Goal: Task Accomplishment & Management: Manage account settings

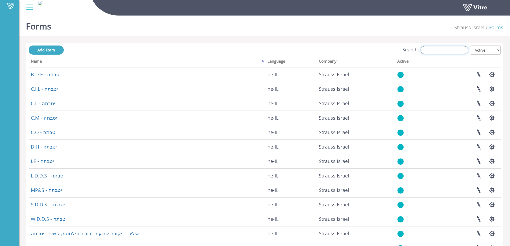
click at [448, 48] on input "Search:" at bounding box center [445, 50] width 48 height 8
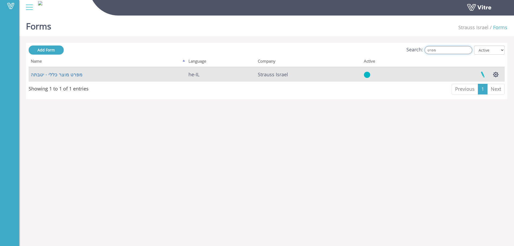
type input "מפרט"
click at [483, 73] on link at bounding box center [482, 75] width 13 height 14
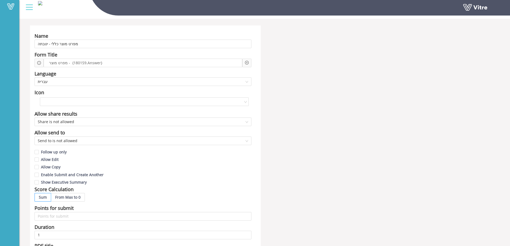
scroll to position [27, 0]
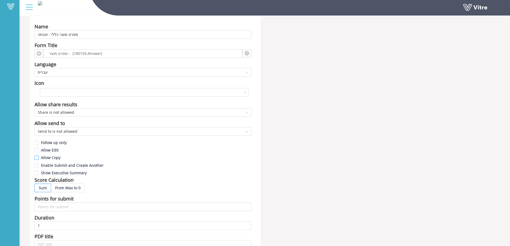
click at [36, 158] on input "Allow Copy" at bounding box center [37, 159] width 5 height 5
checkbox input "true"
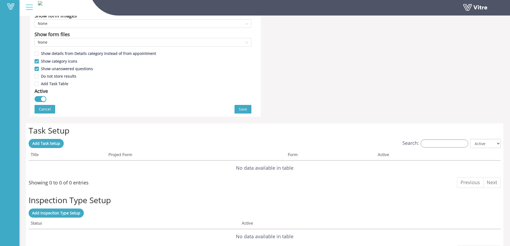
scroll to position [295, 0]
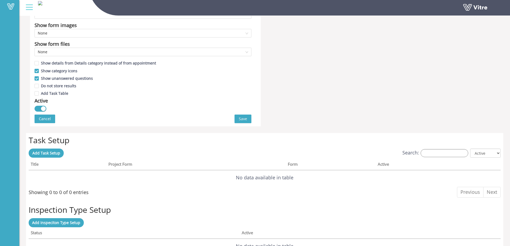
click at [245, 119] on span "Save" at bounding box center [243, 119] width 8 height 6
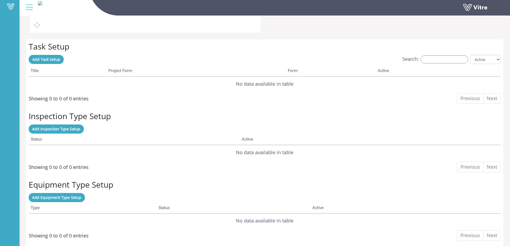
scroll to position [0, 0]
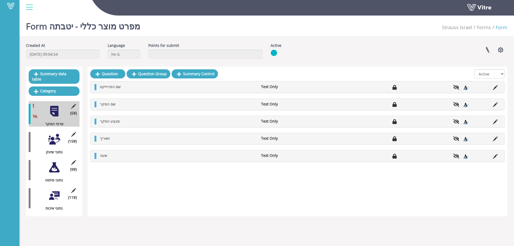
click at [38, 1] on img at bounding box center [38, 1] width 0 height 0
click at [11, 7] on span at bounding box center [10, 6] width 13 height 6
